Goal: Complete application form

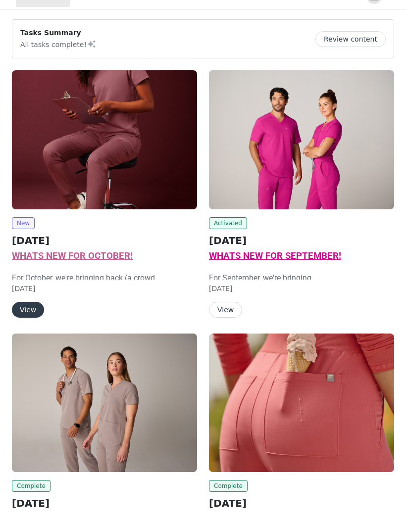
scroll to position [17, 0]
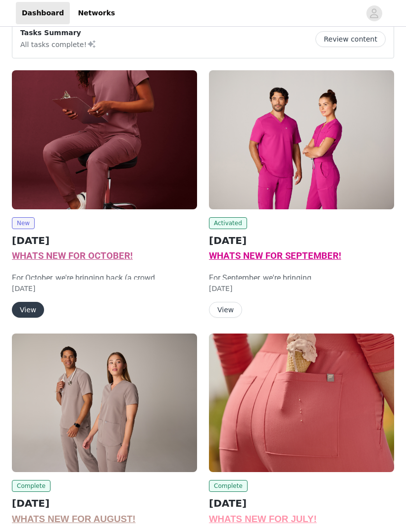
click at [158, 149] on img at bounding box center [104, 139] width 185 height 139
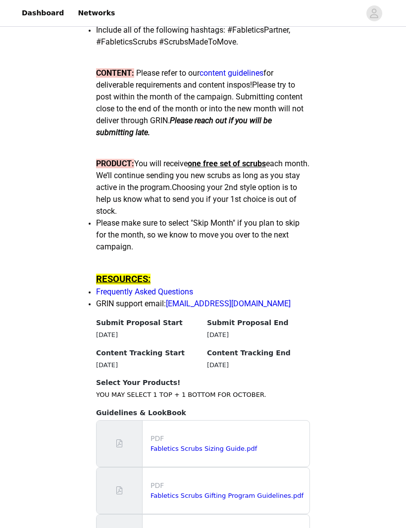
scroll to position [859, 0]
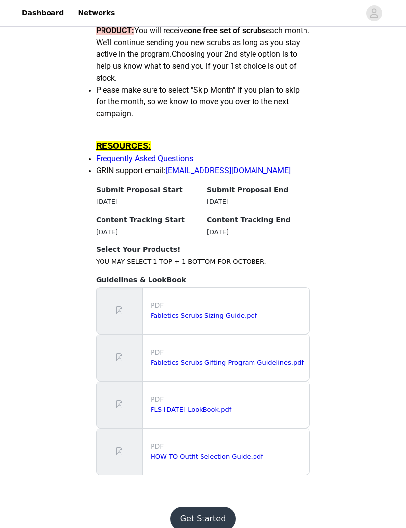
click at [193, 527] on button "Get Started" at bounding box center [203, 519] width 66 height 24
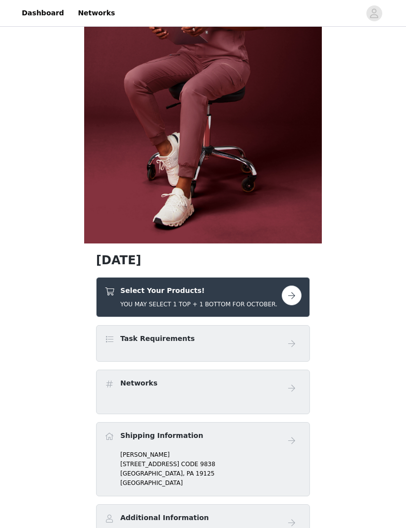
scroll to position [156, 0]
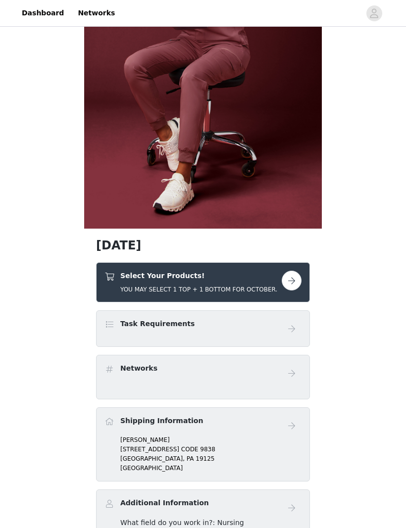
click at [295, 289] on button "button" at bounding box center [292, 281] width 20 height 20
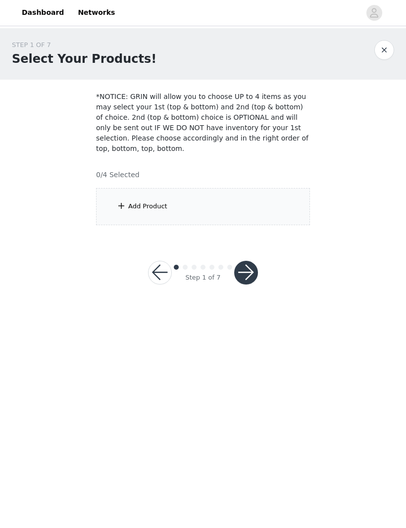
click at [172, 195] on div "Add Product" at bounding box center [203, 207] width 214 height 37
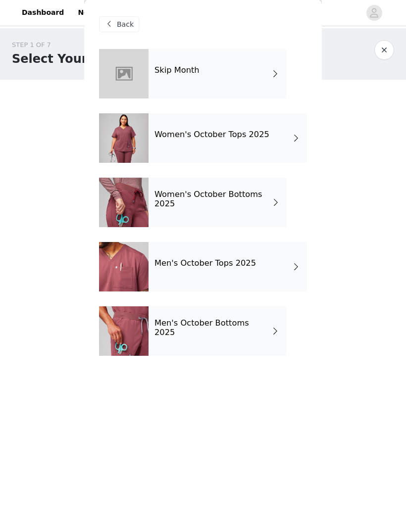
click at [172, 142] on div "Women's October Tops 2025" at bounding box center [227, 138] width 158 height 49
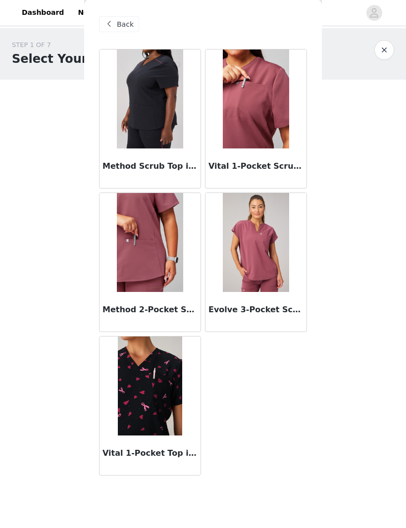
click at [138, 218] on img at bounding box center [150, 242] width 66 height 99
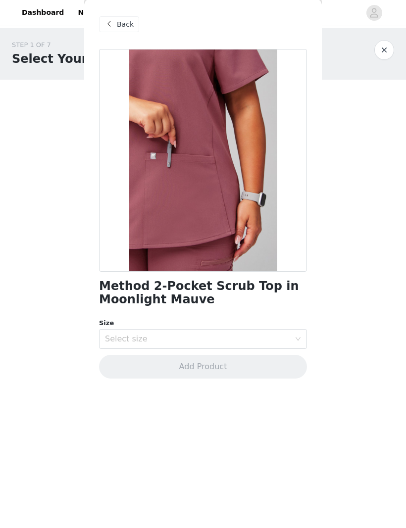
click at [114, 28] on span at bounding box center [109, 25] width 12 height 12
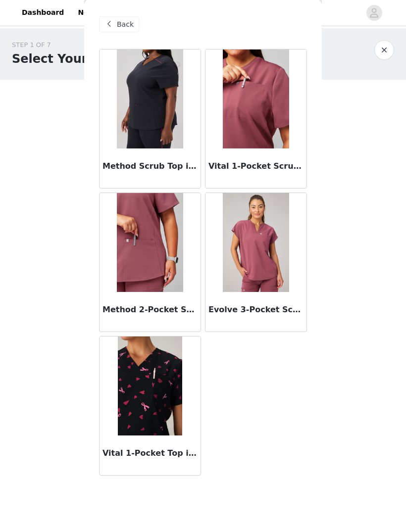
click at [144, 121] on img at bounding box center [150, 99] width 66 height 99
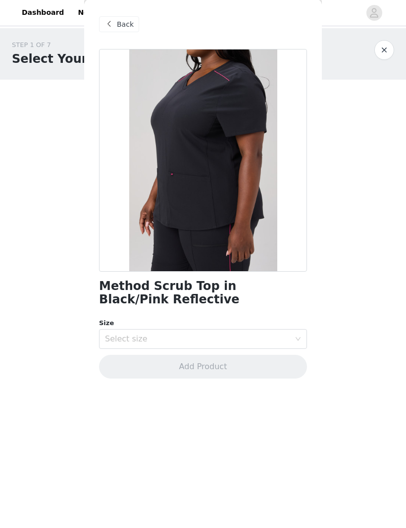
click at [116, 31] on div "Back" at bounding box center [119, 25] width 40 height 16
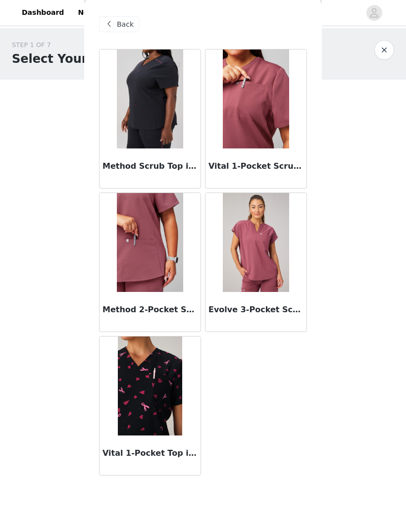
click at [239, 125] on img at bounding box center [256, 99] width 66 height 99
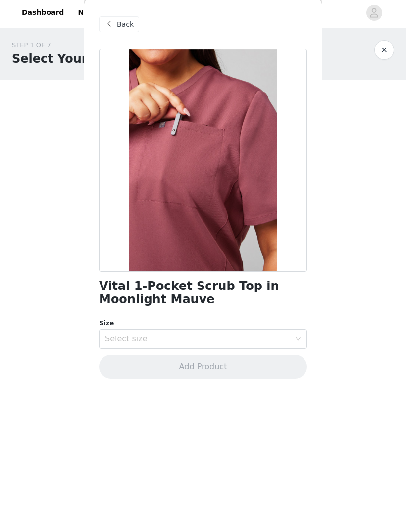
click at [126, 334] on div "Select size" at bounding box center [197, 339] width 185 height 10
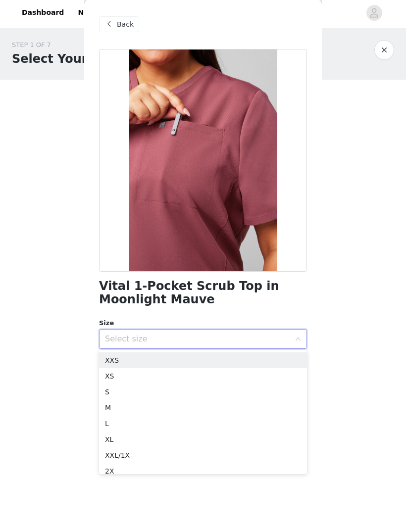
click at [111, 392] on li "S" at bounding box center [203, 392] width 208 height 16
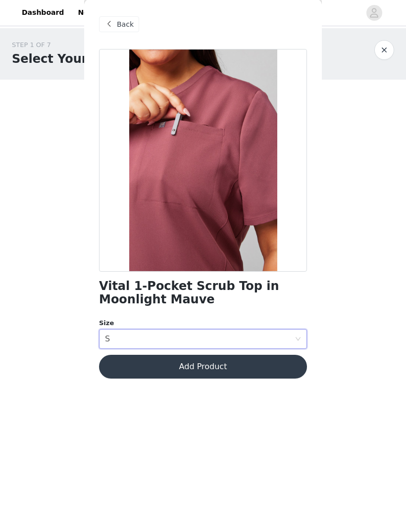
click at [115, 370] on button "Add Product" at bounding box center [203, 367] width 208 height 24
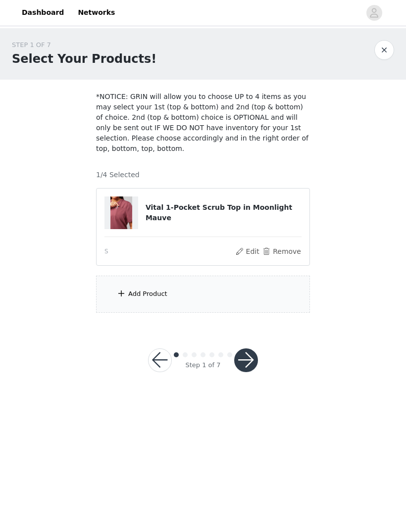
click at [141, 292] on div "Add Product" at bounding box center [147, 294] width 39 height 10
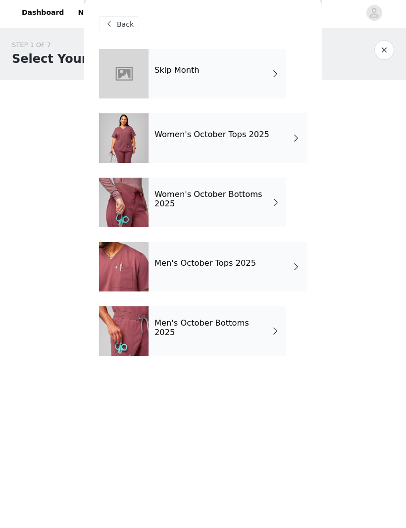
click at [172, 200] on h4 "Women's October Bottoms 2025" at bounding box center [212, 200] width 117 height 18
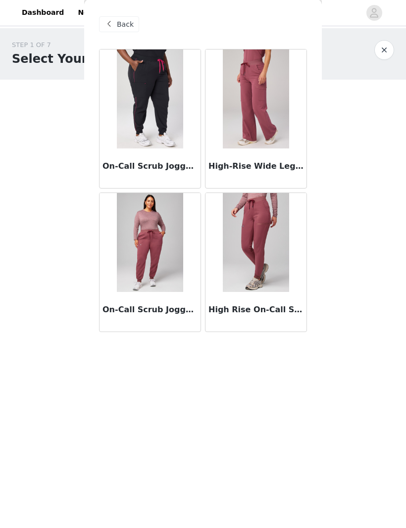
click at [132, 140] on img at bounding box center [150, 99] width 66 height 99
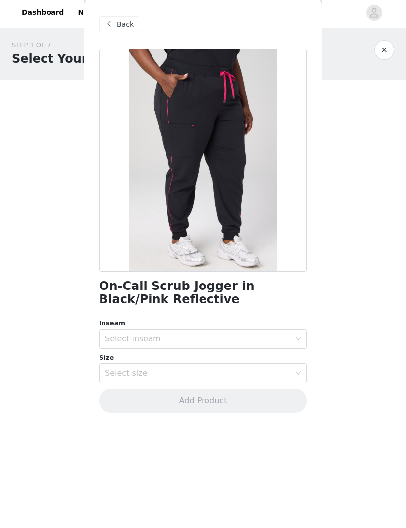
click at [121, 26] on span "Back" at bounding box center [125, 25] width 17 height 10
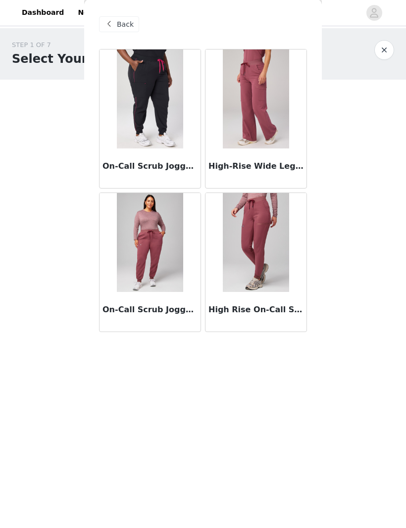
click at [113, 26] on span at bounding box center [109, 25] width 12 height 12
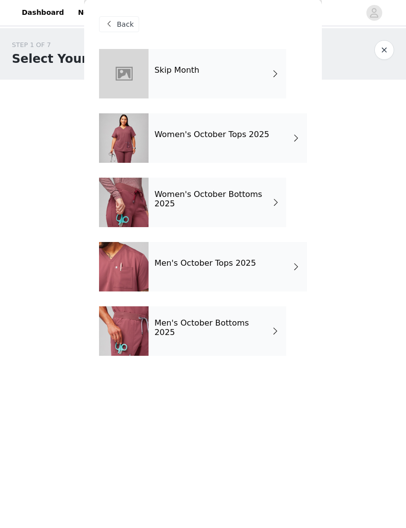
click at [127, 51] on div at bounding box center [123, 73] width 49 height 49
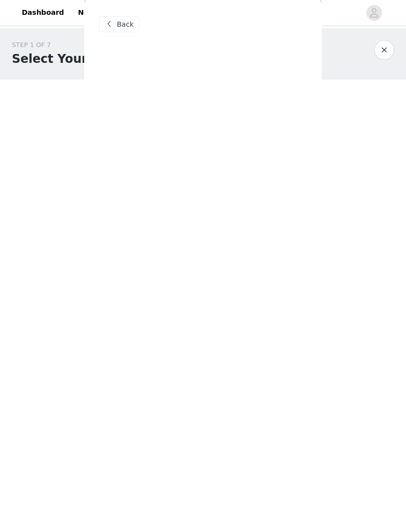
click at [132, 71] on div "Back Skip Month Women's October Tops 2025 Women's October Bottoms 2025 Men's Oc…" at bounding box center [203, 264] width 238 height 528
click at [134, 83] on span at bounding box center [150, 99] width 62 height 49
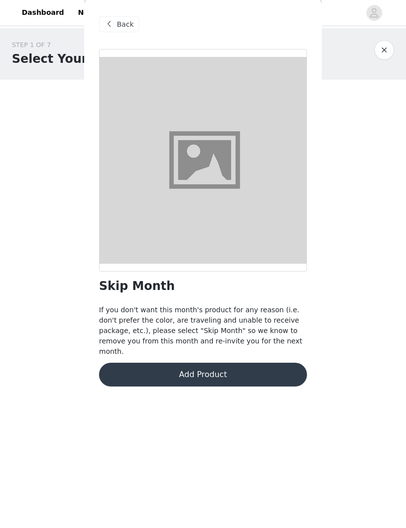
click at [228, 367] on button "Add Product" at bounding box center [203, 375] width 208 height 24
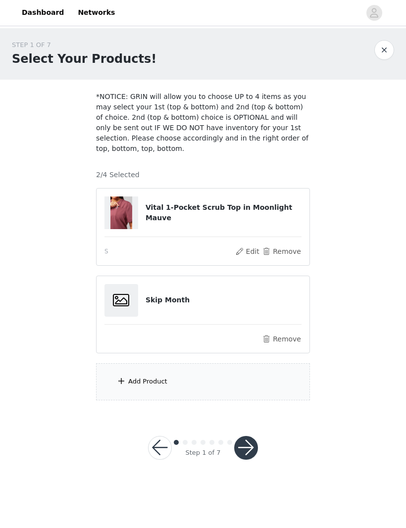
click at [290, 249] on button "Remove" at bounding box center [282, 252] width 40 height 12
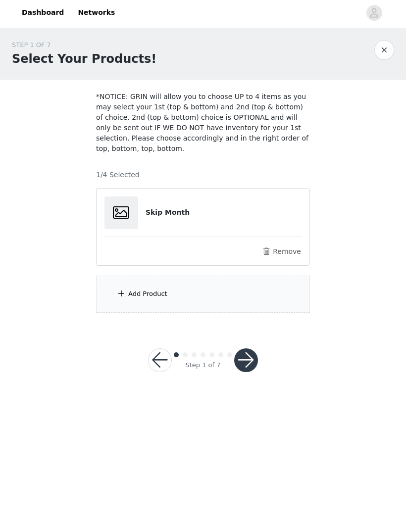
click at [249, 362] on button "button" at bounding box center [246, 361] width 24 height 24
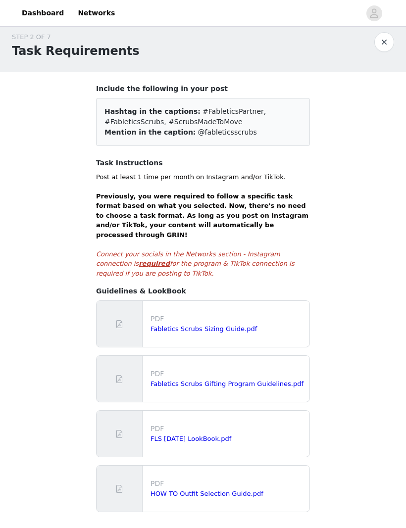
scroll to position [37, 0]
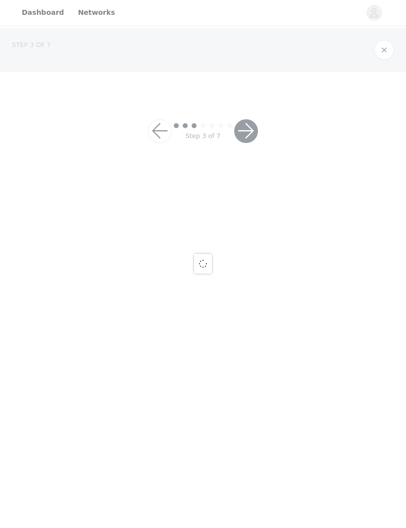
click at [289, 495] on body "Dashboard Networks STEP 3 OF 7 Step 3 of 7" at bounding box center [203, 264] width 406 height 528
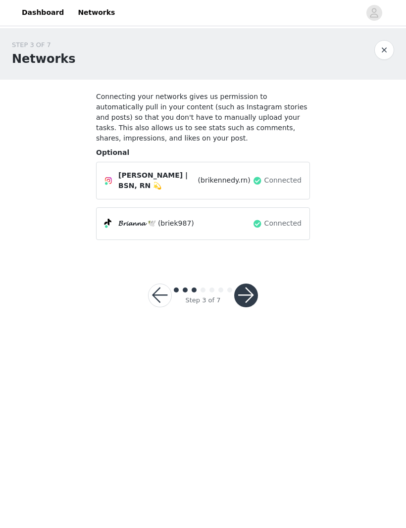
click at [257, 216] on div "Connected" at bounding box center [276, 224] width 49 height 16
click at [254, 278] on div "Step 3 of 7" at bounding box center [203, 296] width 134 height 48
click at [249, 295] on button "button" at bounding box center [246, 296] width 24 height 24
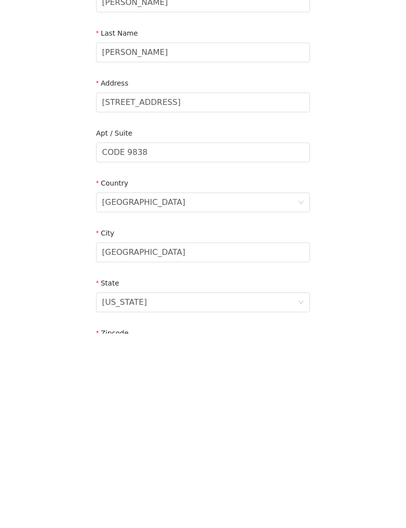
scroll to position [133, 0]
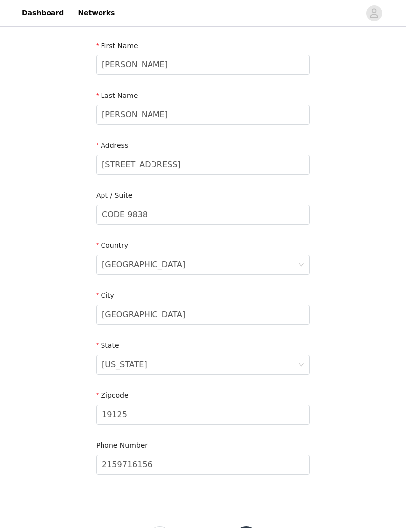
click at [249, 526] on button "button" at bounding box center [246, 538] width 24 height 24
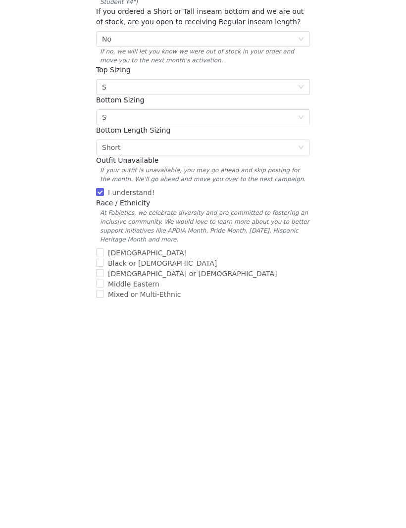
scroll to position [179, 0]
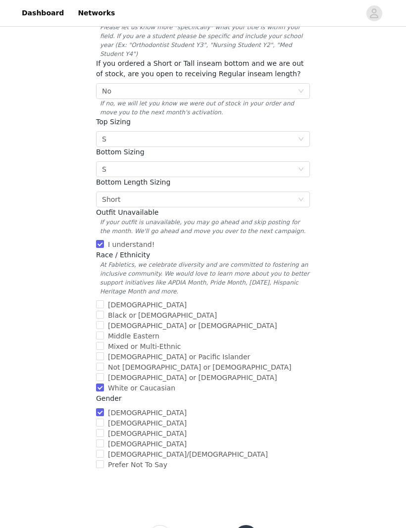
click at [249, 527] on button "button" at bounding box center [246, 537] width 24 height 24
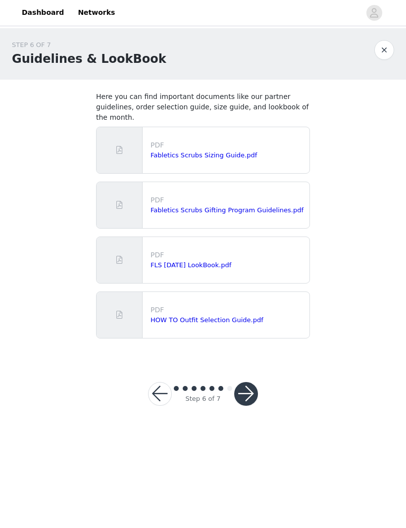
click at [254, 385] on button "button" at bounding box center [246, 394] width 24 height 24
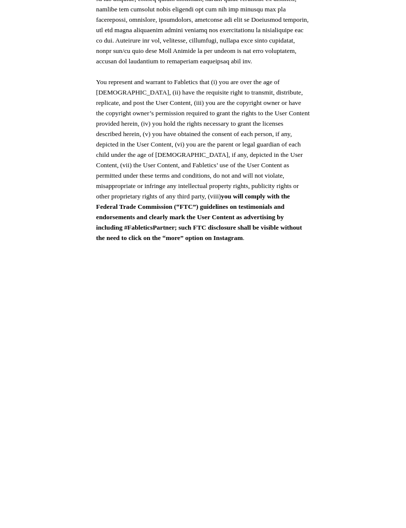
scroll to position [321, 0]
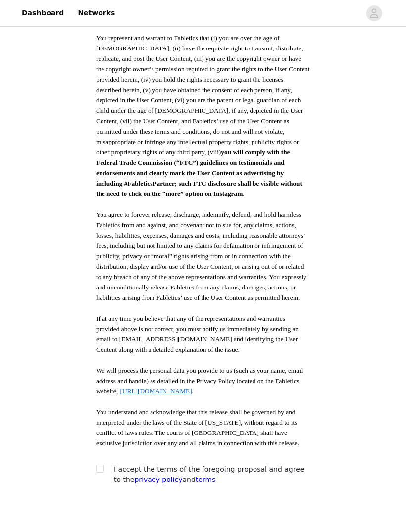
click at [104, 464] on div at bounding box center [103, 469] width 14 height 10
click at [102, 465] on input "checkbox" at bounding box center [99, 468] width 7 height 7
checkbox input "true"
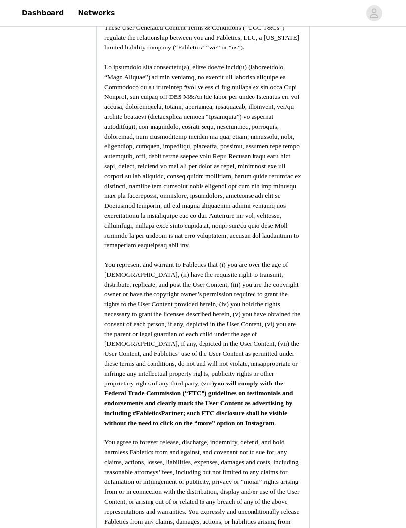
scroll to position [1160, 0]
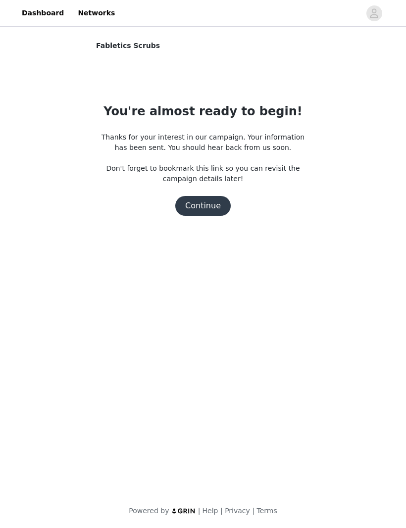
scroll to position [0, 0]
click at [204, 202] on button "Continue" at bounding box center [202, 206] width 55 height 20
